Goal: Transaction & Acquisition: Book appointment/travel/reservation

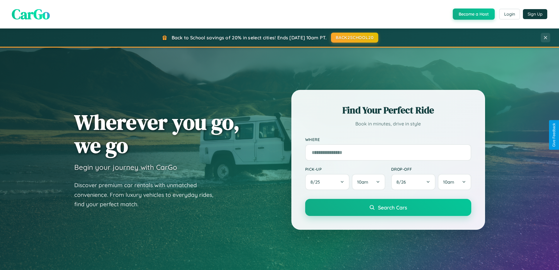
scroll to position [1129, 0]
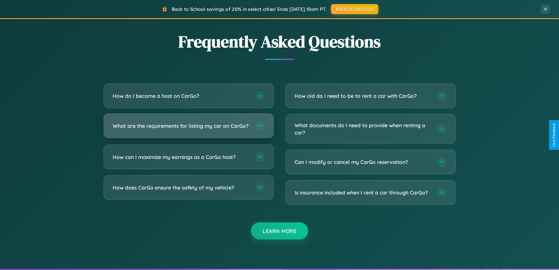
click at [188, 128] on h3 "What are the requirements for listing my car on CarGo?" at bounding box center [181, 125] width 137 height 7
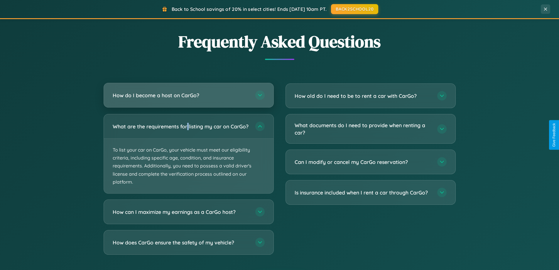
click at [188, 96] on h3 "How do I become a host on CarGo?" at bounding box center [181, 95] width 137 height 7
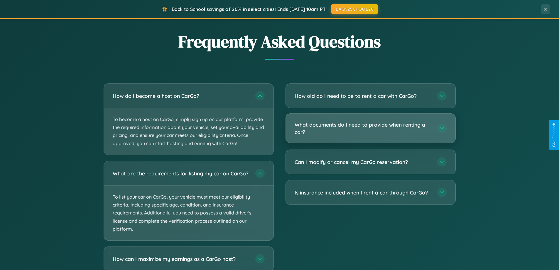
click at [370, 128] on h3 "What documents do I need to provide when renting a car?" at bounding box center [362, 128] width 137 height 14
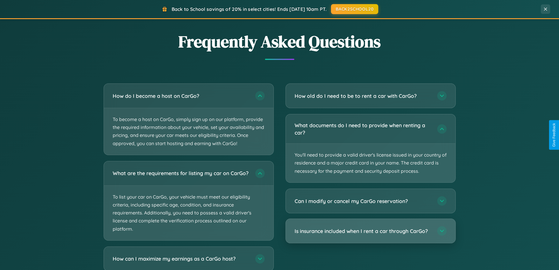
click at [370, 231] on h3 "Is insurance included when I rent a car through CarGo?" at bounding box center [362, 230] width 137 height 7
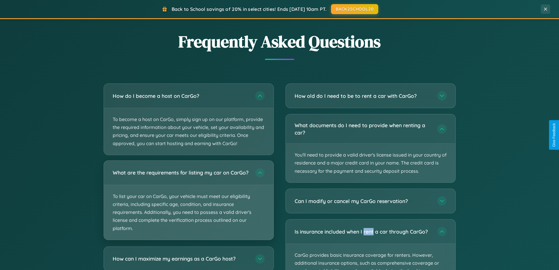
click at [188, 203] on p "To list your car on CarGo, your vehicle must meet our eligibility criteria, inc…" at bounding box center [189, 212] width 170 height 55
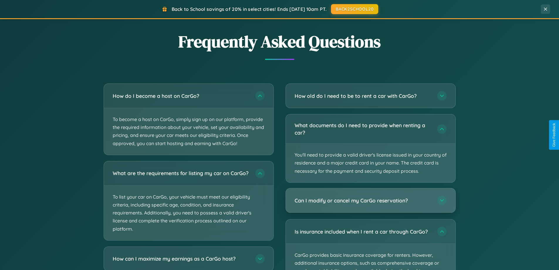
click at [370, 200] on h3 "Can I modify or cancel my CarGo reservation?" at bounding box center [362, 200] width 137 height 7
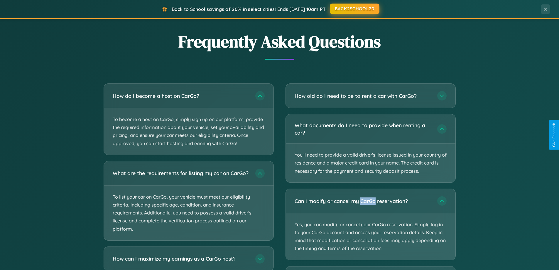
click at [354, 9] on button "BACK2SCHOOL20" at bounding box center [355, 9] width 50 height 11
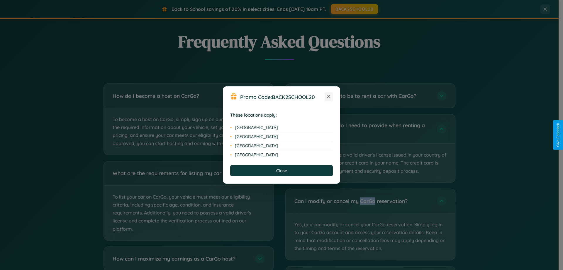
click at [329, 96] on icon at bounding box center [328, 96] width 3 height 3
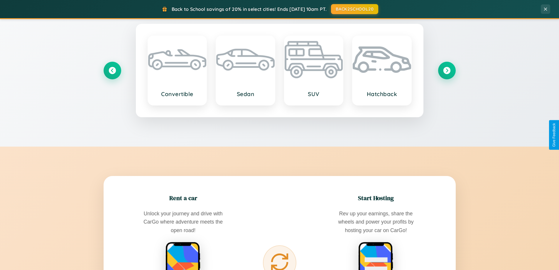
scroll to position [17, 0]
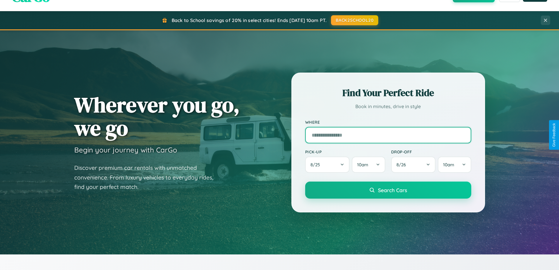
click at [388, 135] on input "text" at bounding box center [388, 135] width 166 height 16
type input "****"
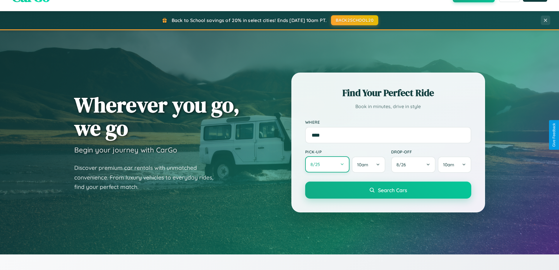
click at [327, 165] on button "8 / 25" at bounding box center [327, 164] width 45 height 16
select select "*"
select select "****"
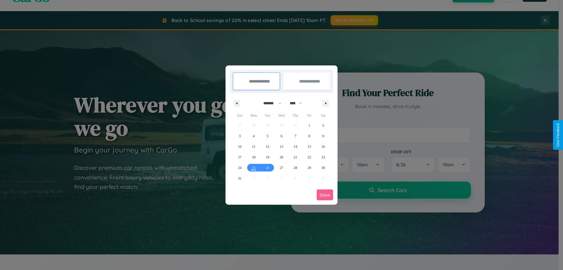
drag, startPoint x: 270, startPoint y: 103, endPoint x: 282, endPoint y: 118, distance: 18.8
click at [270, 103] on select "******* ******** ***** ***** *** **** **** ****** ********* ******* ******** **…" at bounding box center [271, 103] width 25 height 10
select select "*"
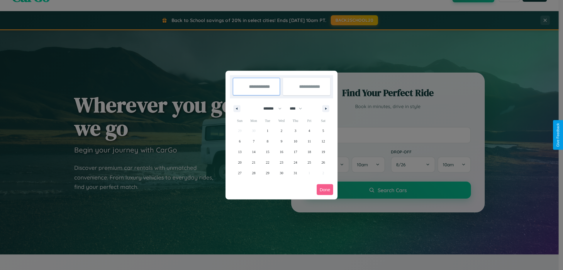
click at [299, 108] on select "**** **** **** **** **** **** **** **** **** **** **** **** **** **** **** ****…" at bounding box center [296, 109] width 18 height 10
select select "****"
click at [267, 162] on span "21" at bounding box center [268, 162] width 4 height 11
type input "**********"
click at [254, 172] on span "27" at bounding box center [254, 172] width 4 height 11
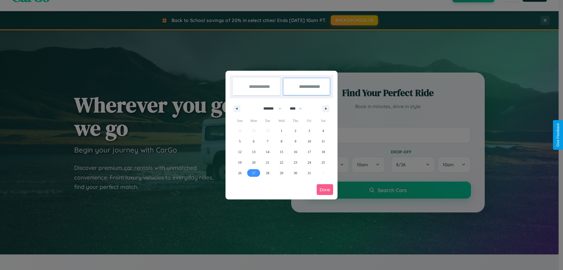
type input "**********"
click at [325, 189] on button "Done" at bounding box center [325, 189] width 16 height 11
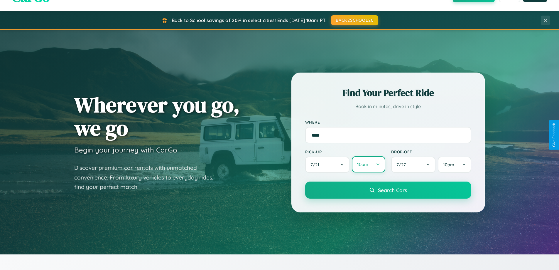
click at [368, 164] on button "10am" at bounding box center [368, 164] width 33 height 16
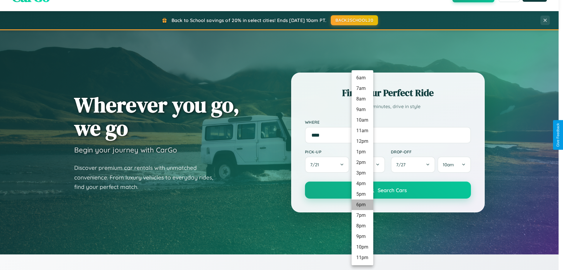
click at [362, 204] on li "6pm" at bounding box center [363, 204] width 22 height 11
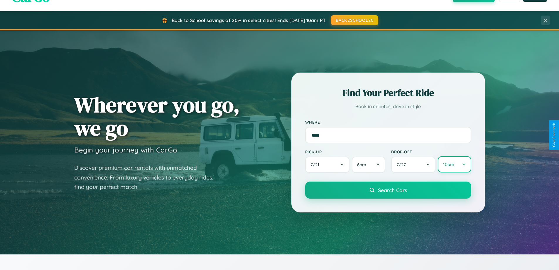
click at [454, 164] on button "10am" at bounding box center [454, 164] width 33 height 16
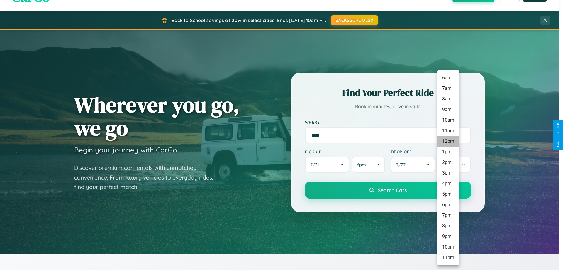
click at [448, 141] on li "12pm" at bounding box center [449, 141] width 22 height 11
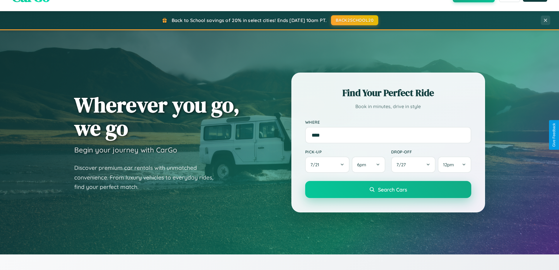
click at [388, 189] on span "Search Cars" at bounding box center [392, 189] width 29 height 6
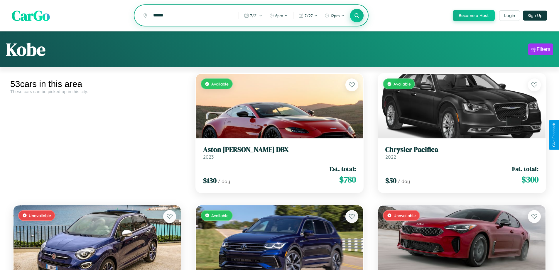
click at [356, 16] on icon at bounding box center [357, 16] width 6 height 6
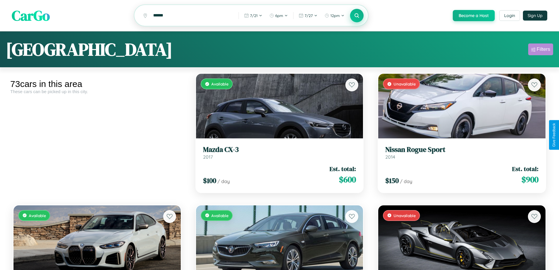
click at [540, 50] on div "Filters" at bounding box center [542, 49] width 13 height 6
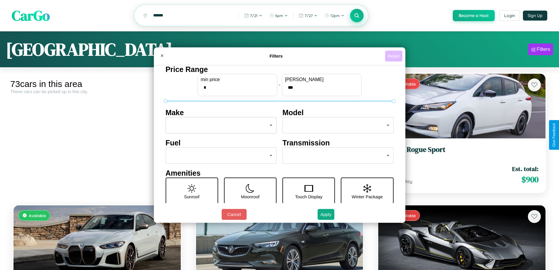
click at [394, 56] on button "Reset" at bounding box center [393, 55] width 17 height 11
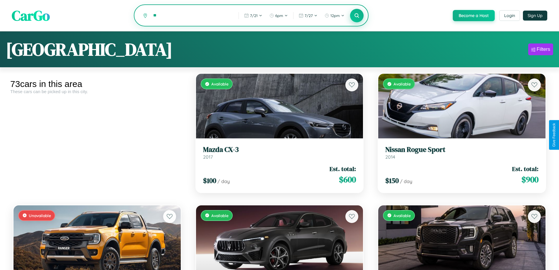
type input "*"
type input "*********"
click at [356, 16] on icon at bounding box center [357, 16] width 6 height 6
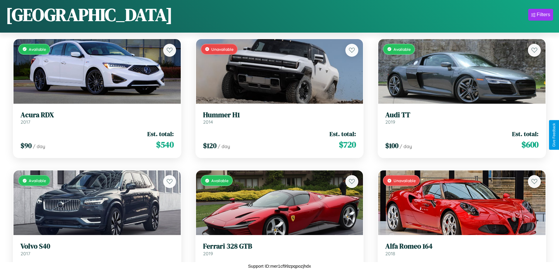
scroll to position [871, 0]
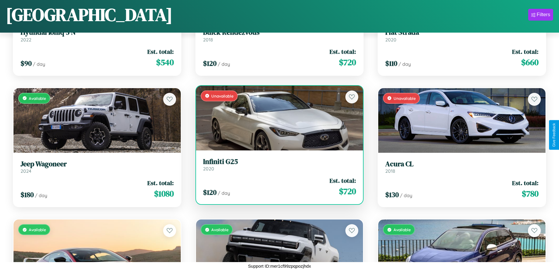
click at [277, 118] on div "Unavailable" at bounding box center [279, 118] width 167 height 65
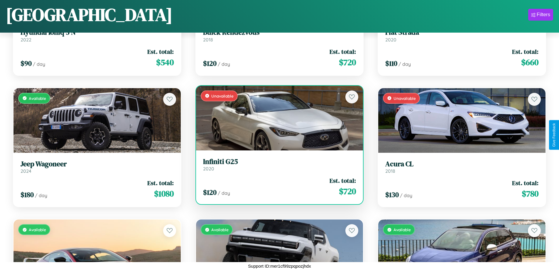
click at [277, 118] on div "Unavailable" at bounding box center [279, 118] width 167 height 65
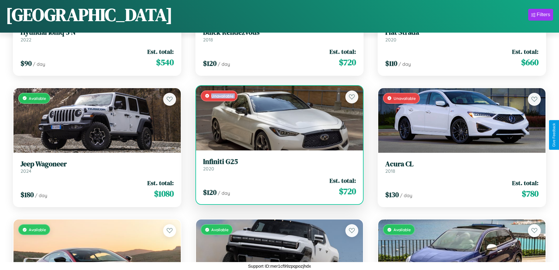
click at [277, 118] on div "Unavailable" at bounding box center [279, 118] width 167 height 65
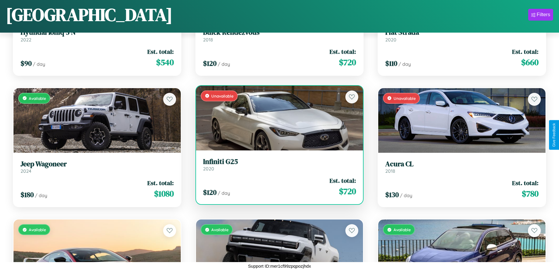
click at [277, 118] on div "Unavailable" at bounding box center [279, 118] width 167 height 65
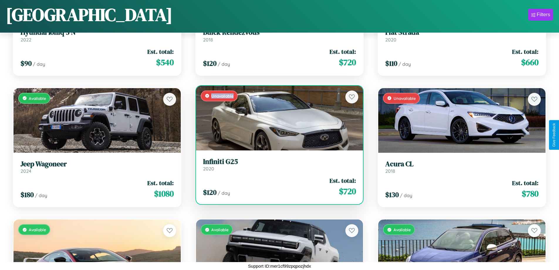
click at [277, 118] on div "Unavailable" at bounding box center [279, 118] width 167 height 65
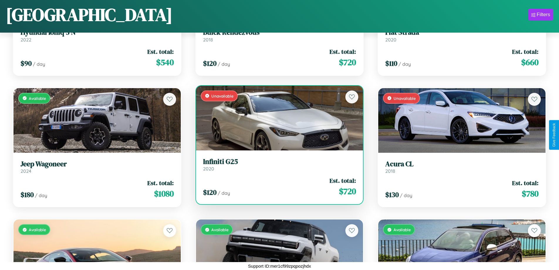
click at [277, 164] on h3 "Infiniti G25" at bounding box center [279, 161] width 153 height 9
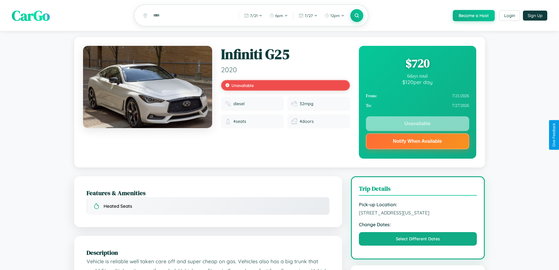
click at [417, 64] on div "$ 720" at bounding box center [417, 63] width 103 height 16
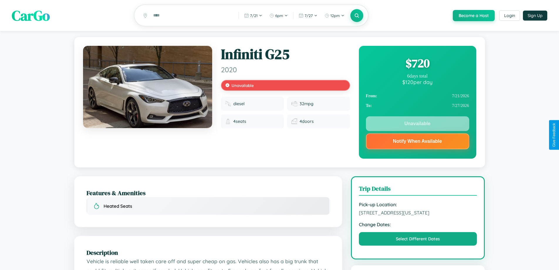
click at [417, 64] on div "$ 720" at bounding box center [417, 63] width 103 height 16
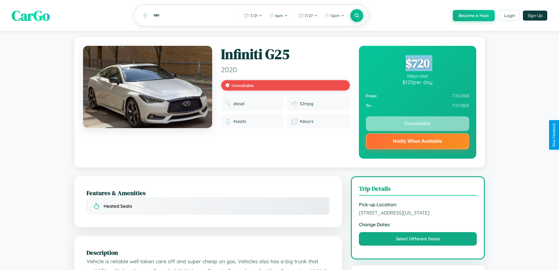
click at [417, 64] on div "$ 720" at bounding box center [417, 63] width 103 height 16
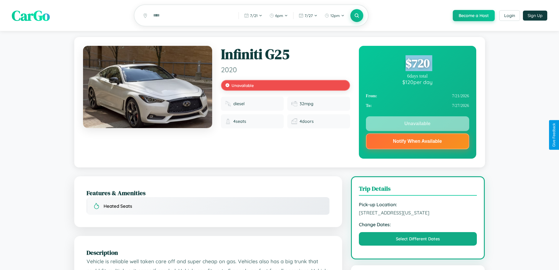
click at [417, 64] on div "$ 720" at bounding box center [417, 63] width 103 height 16
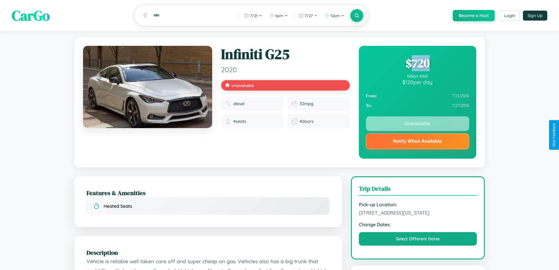
click at [417, 64] on div "$ 720" at bounding box center [417, 63] width 103 height 16
